Goal: Task Accomplishment & Management: Use online tool/utility

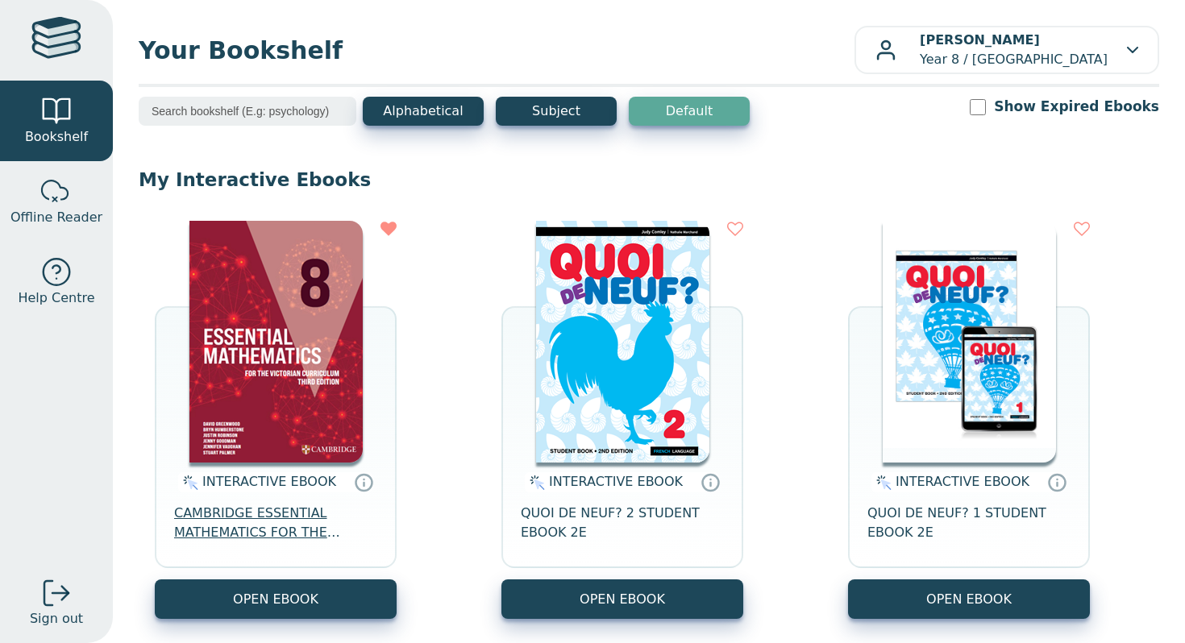
click at [256, 529] on span "CAMBRIDGE ESSENTIAL MATHEMATICS FOR THE VICTORIAN CURRICULUM YEAR 8 EBOOK 3E" at bounding box center [275, 523] width 203 height 39
click at [249, 533] on span "CAMBRIDGE ESSENTIAL MATHEMATICS FOR THE VICTORIAN CURRICULUM YEAR 8 EBOOK 3E" at bounding box center [275, 523] width 203 height 39
click at [296, 509] on span "CAMBRIDGE ESSENTIAL MATHEMATICS FOR THE VICTORIAN CURRICULUM YEAR 8 EBOOK 3E" at bounding box center [275, 523] width 203 height 39
click at [253, 539] on span "CAMBRIDGE ESSENTIAL MATHEMATICS FOR THE VICTORIAN CURRICULUM YEAR 8 EBOOK 3E" at bounding box center [275, 523] width 203 height 39
